Goal: Find specific page/section: Find specific page/section

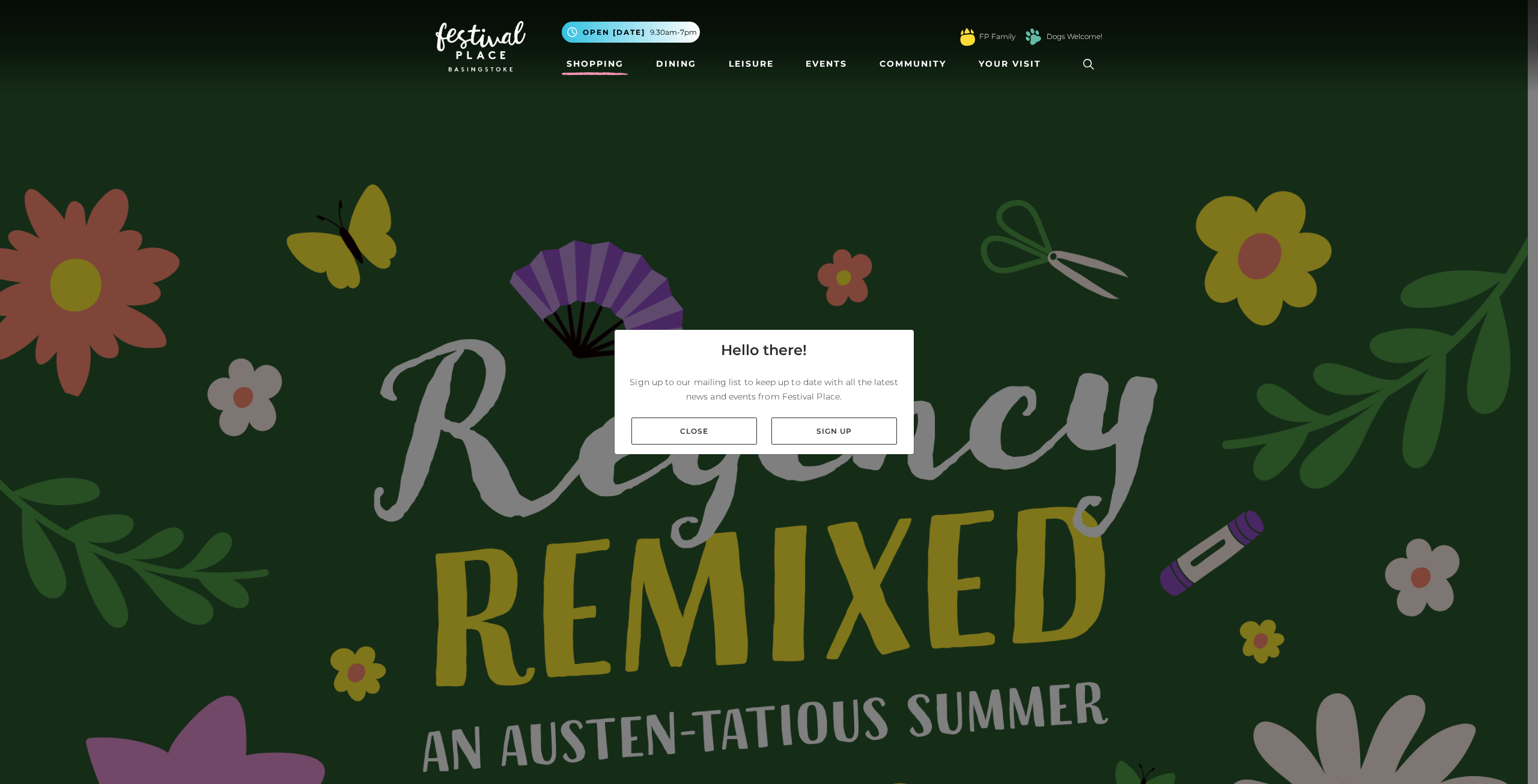
click at [606, 62] on link "Shopping" at bounding box center [595, 64] width 66 height 22
click at [692, 431] on link "Close" at bounding box center [694, 431] width 126 height 27
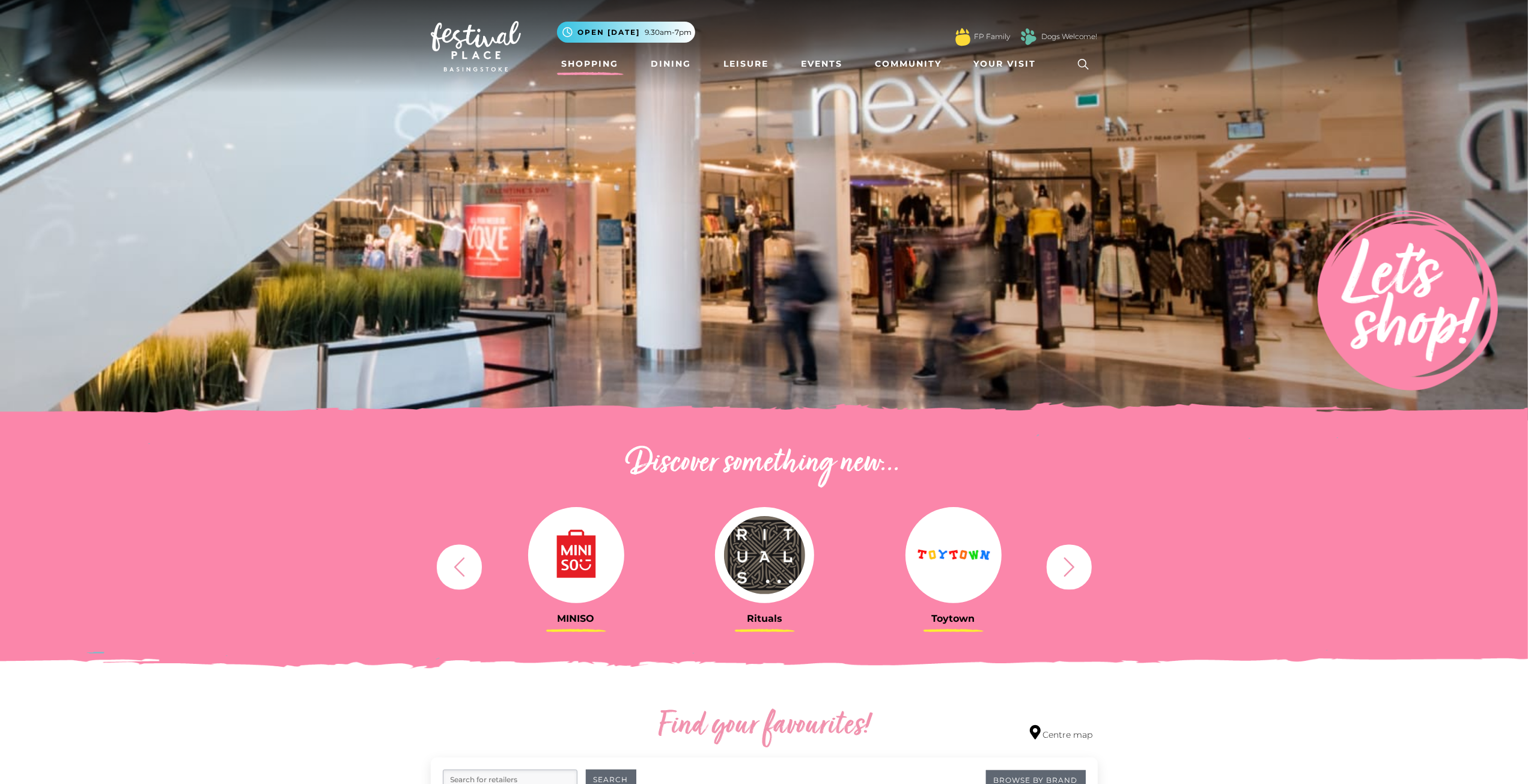
click at [1087, 58] on icon at bounding box center [1083, 64] width 18 height 18
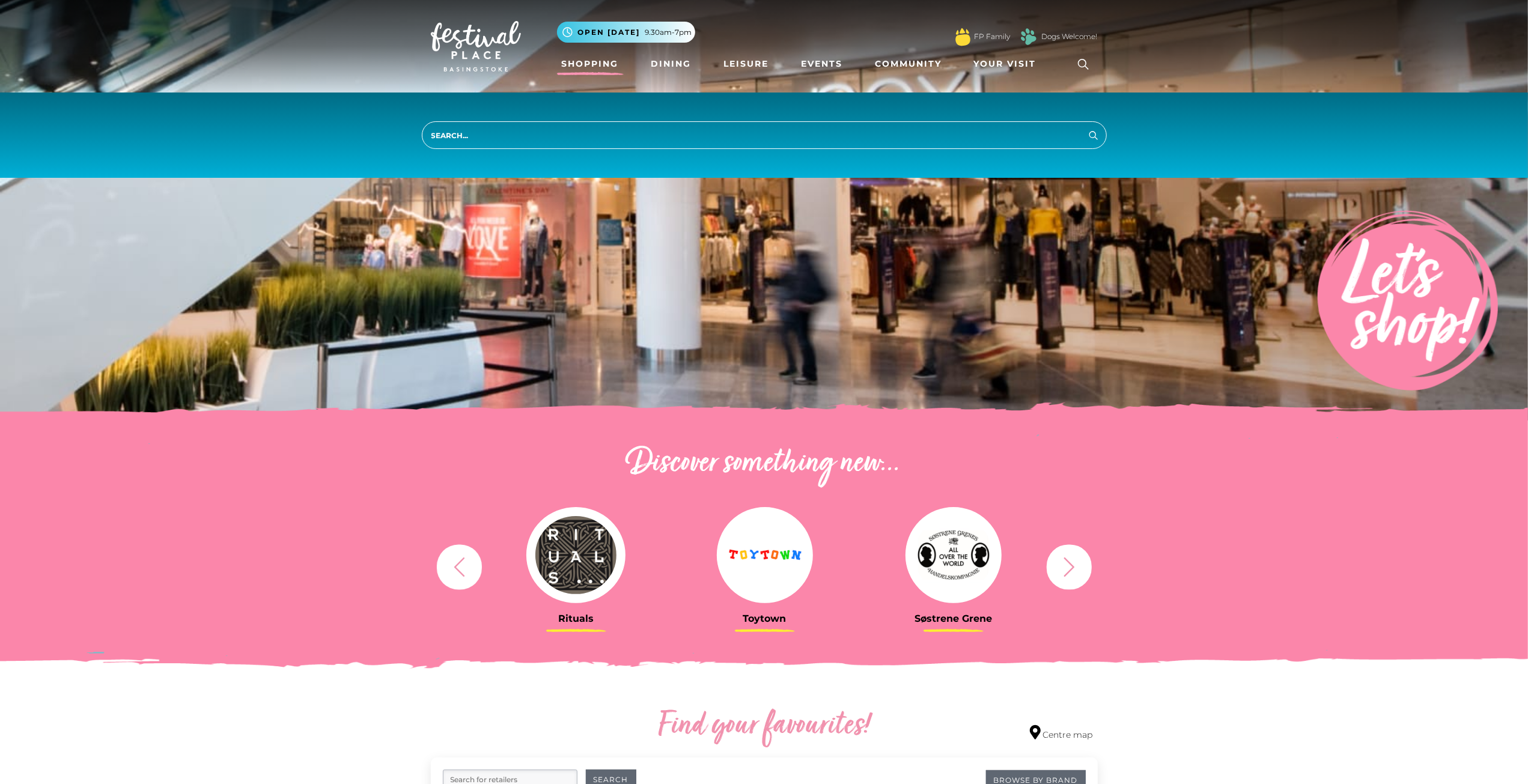
click at [776, 137] on input "search" at bounding box center [764, 135] width 685 height 28
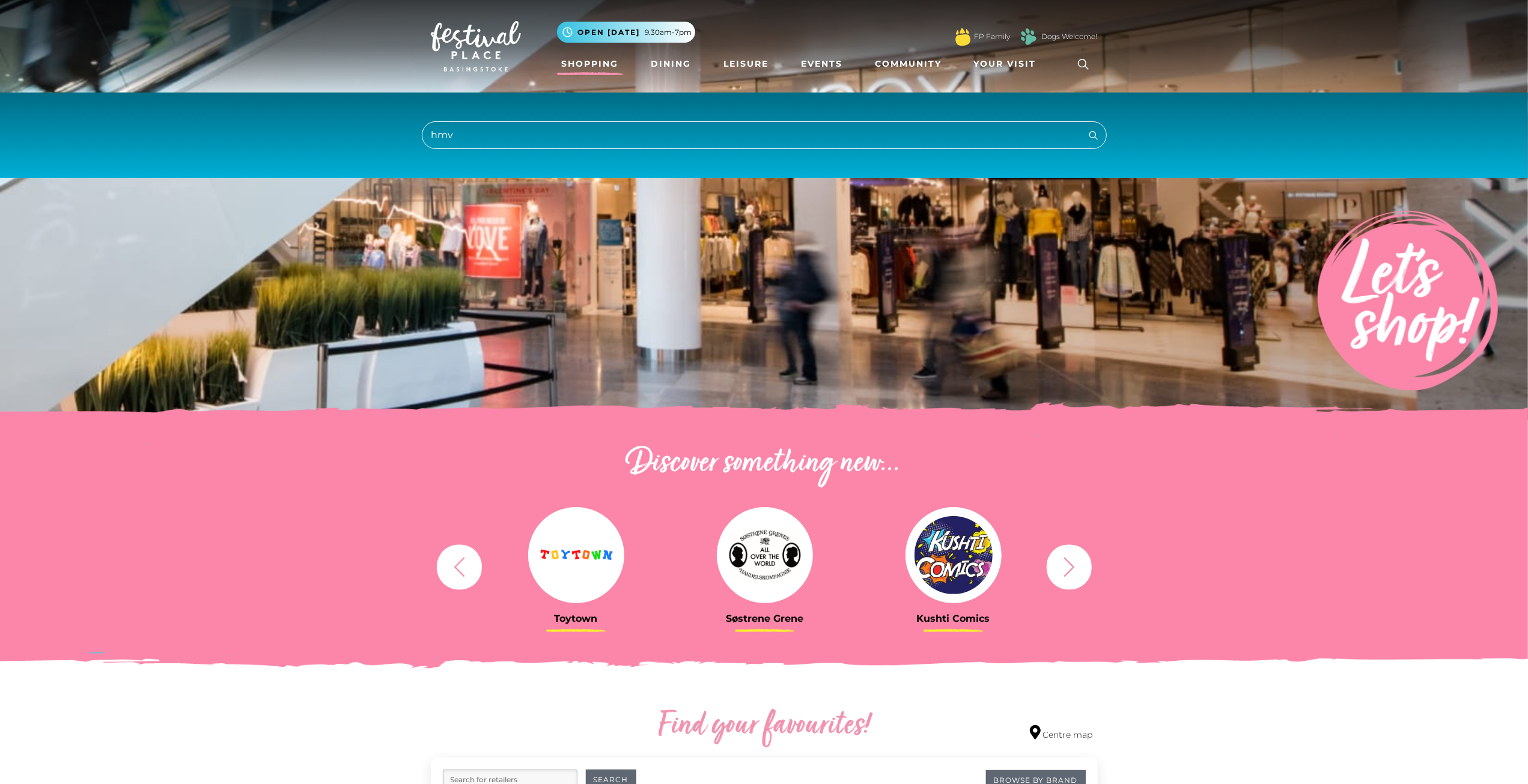
type input "hmv"
click at [1087, 127] on button "Search" at bounding box center [1094, 135] width 15 height 15
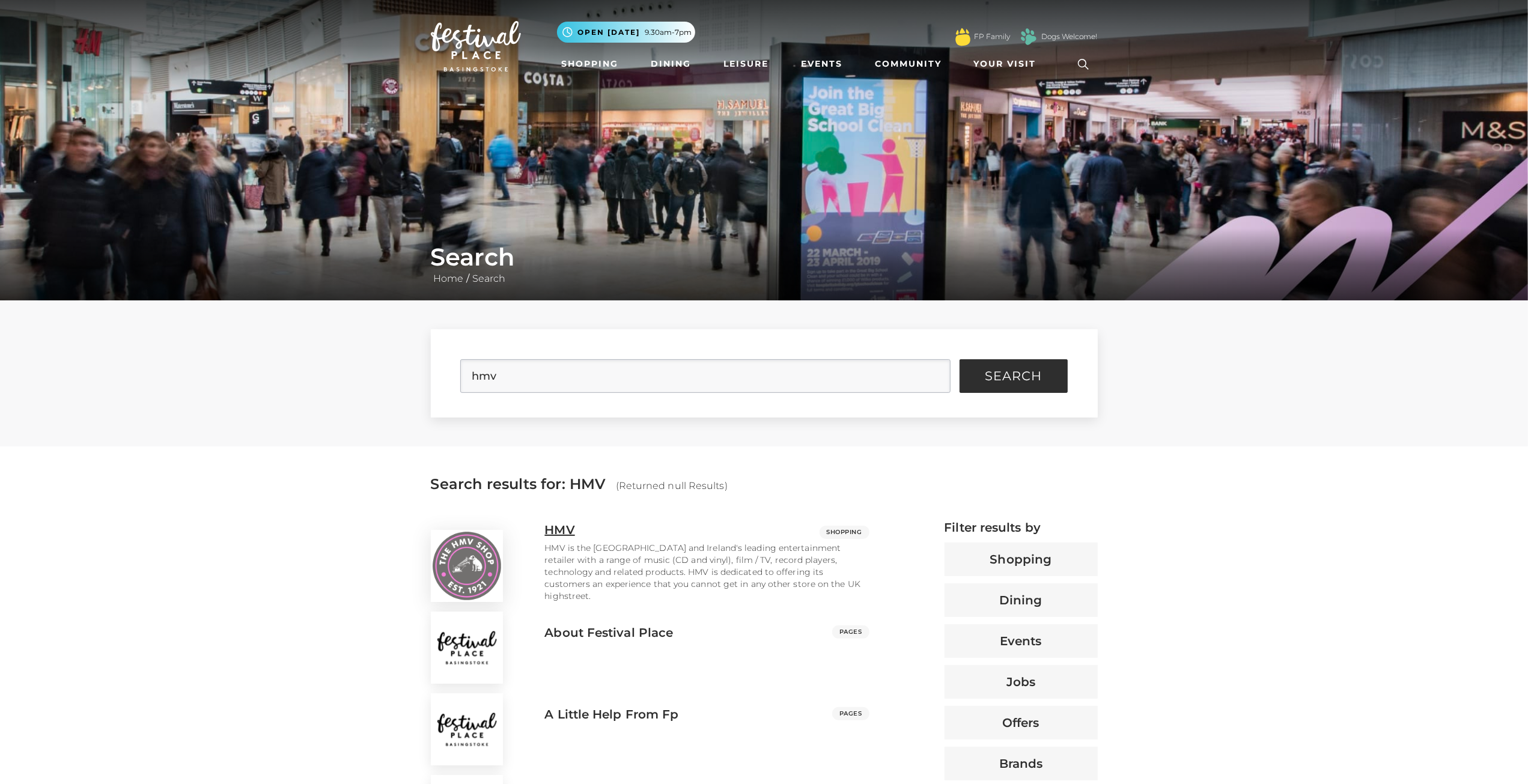
click at [464, 568] on img at bounding box center [467, 566] width 72 height 72
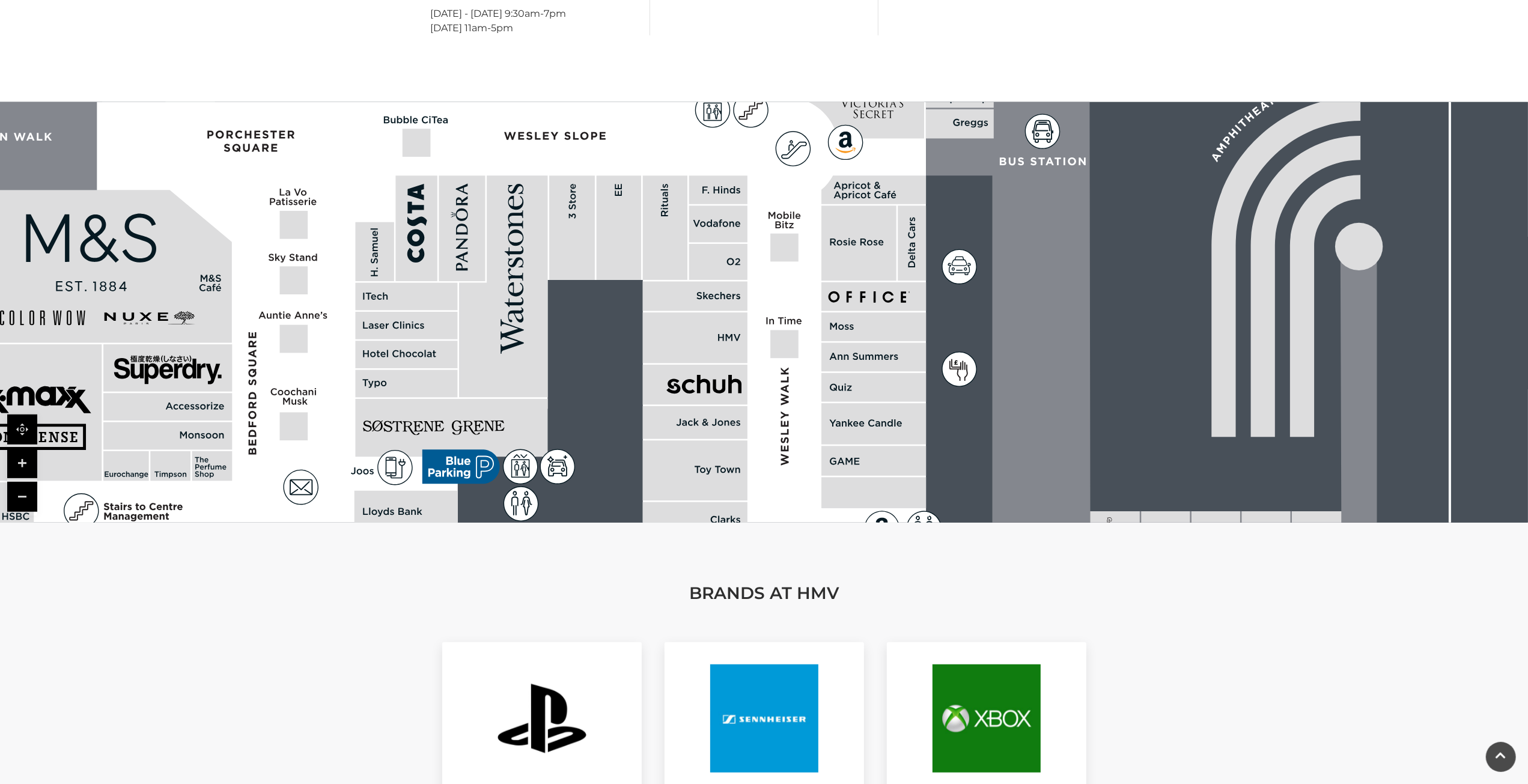
scroll to position [661, 0]
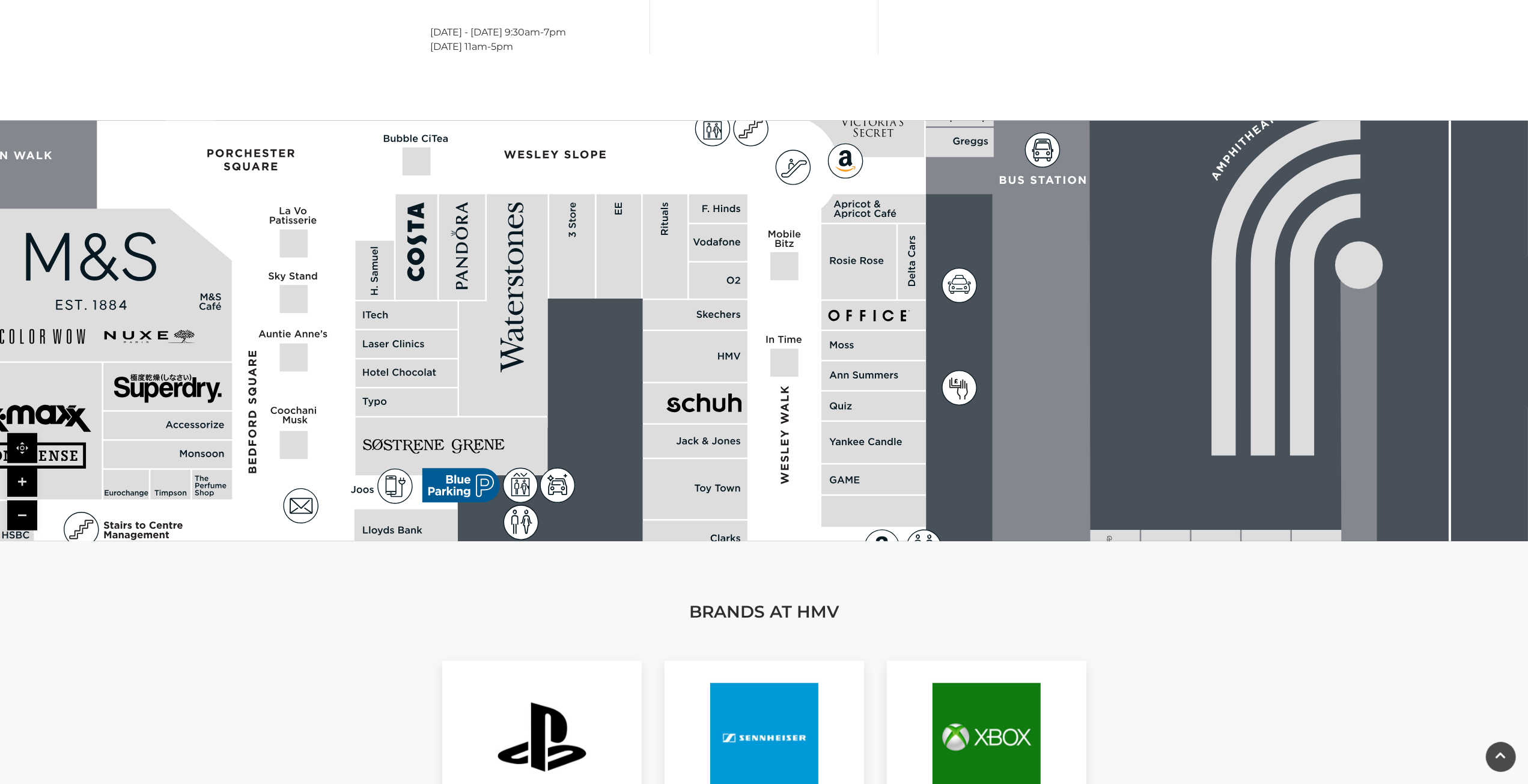
click at [24, 501] on link at bounding box center [21, 515] width 30 height 30
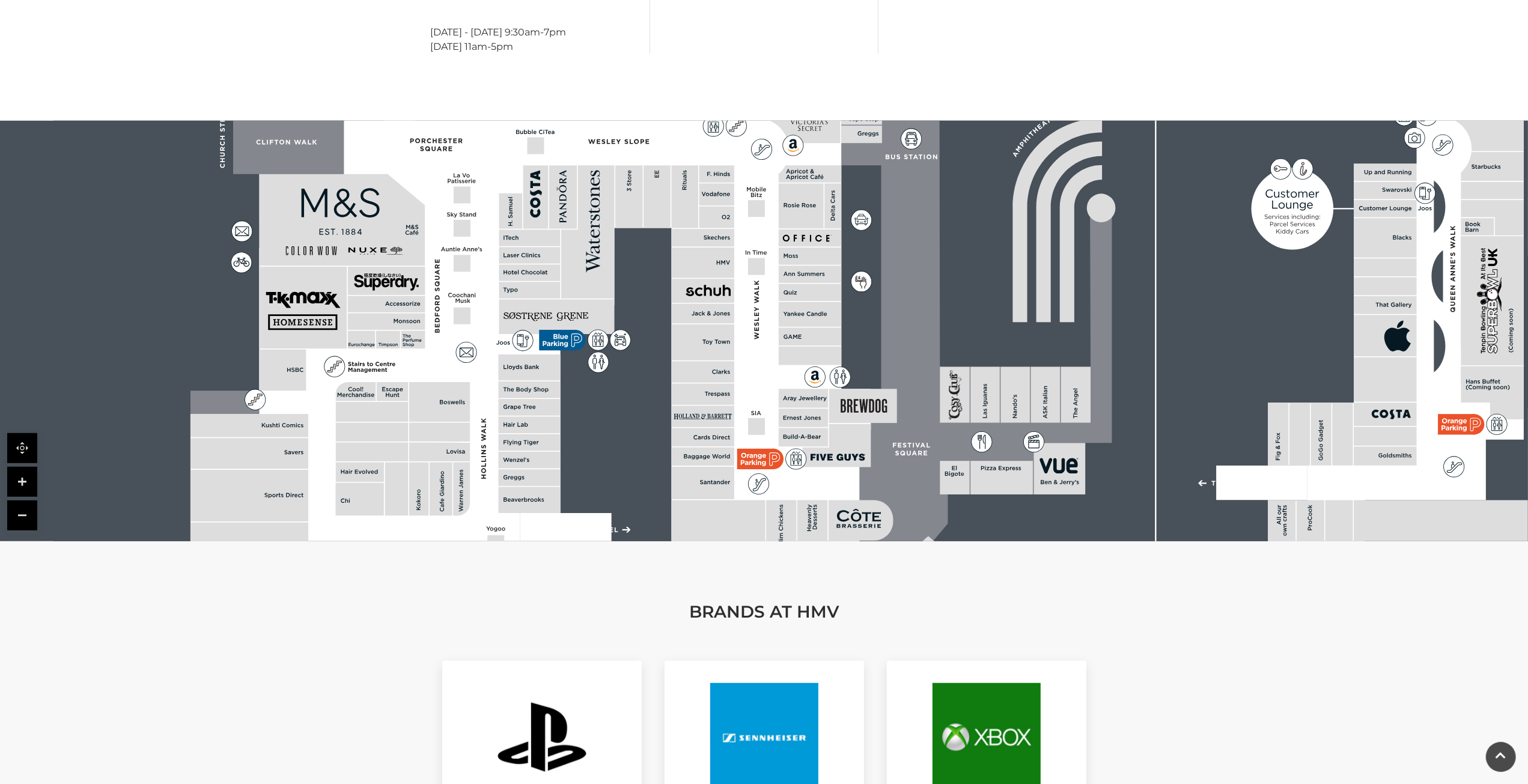
drag, startPoint x: 642, startPoint y: 382, endPoint x: 623, endPoint y: 297, distance: 87.1
click at [623, 297] on rect at bounding box center [851, 302] width 1595 height 1124
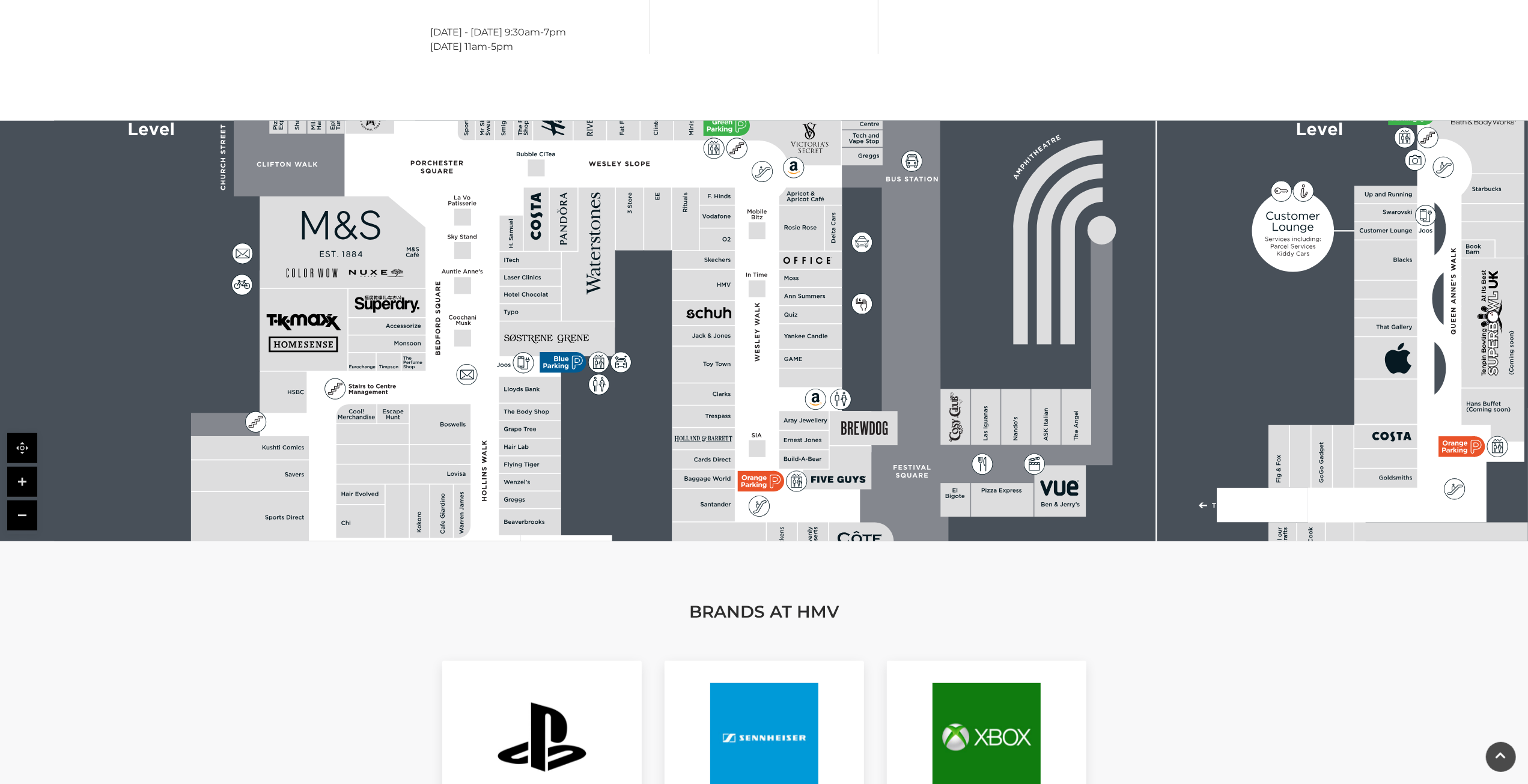
drag, startPoint x: 748, startPoint y: 299, endPoint x: 748, endPoint y: 357, distance: 58.0
click at [748, 357] on polygon at bounding box center [531, 407] width 680 height 788
